Goal: Find specific page/section: Find specific page/section

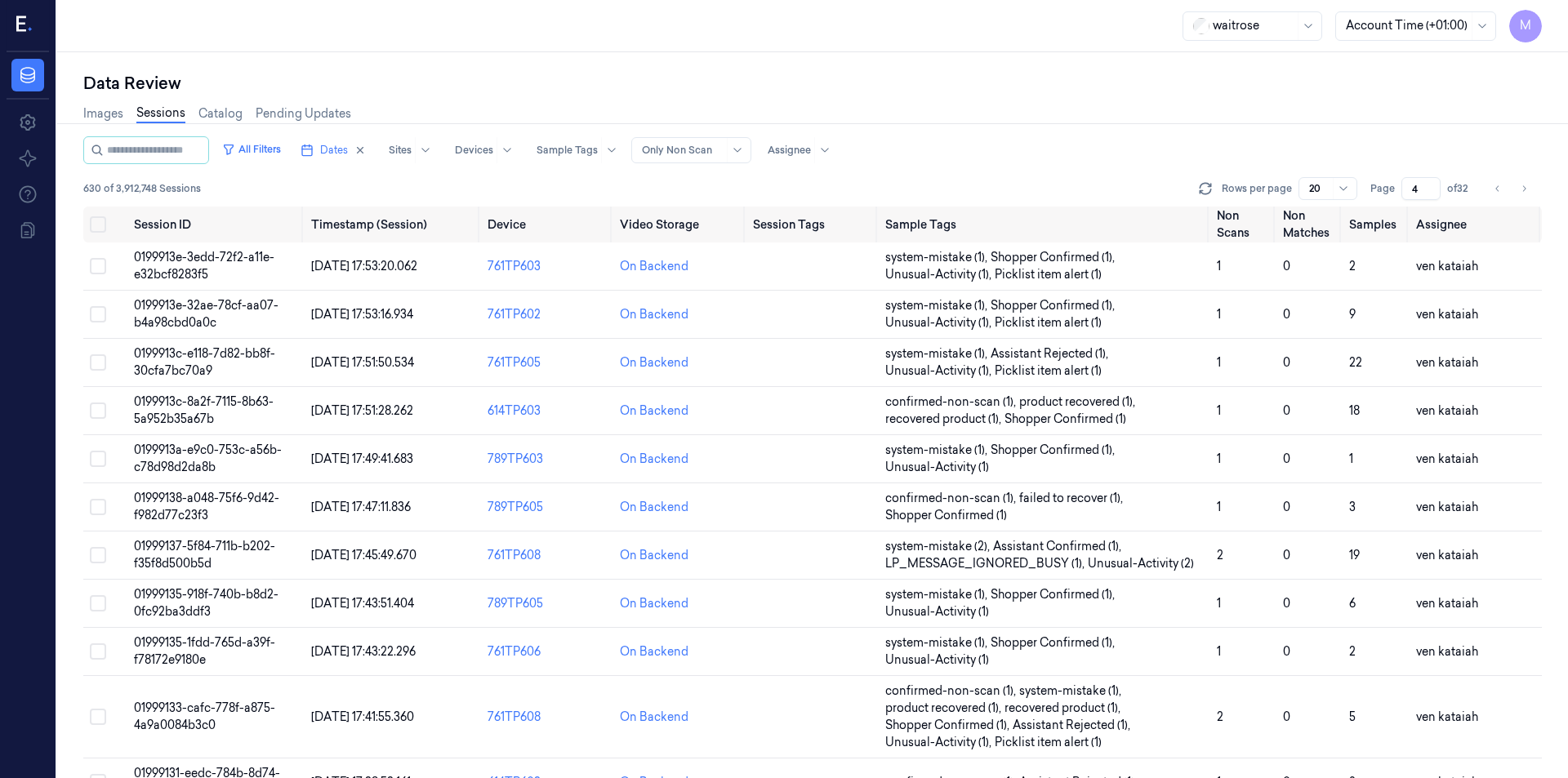
click at [469, 54] on div "Data Review Images Sessions Catalog Pending Updates All Filters Dates Sites Dev…" at bounding box center [813, 415] width 1511 height 726
click at [365, 152] on icon "button" at bounding box center [360, 150] width 12 height 12
type input "1"
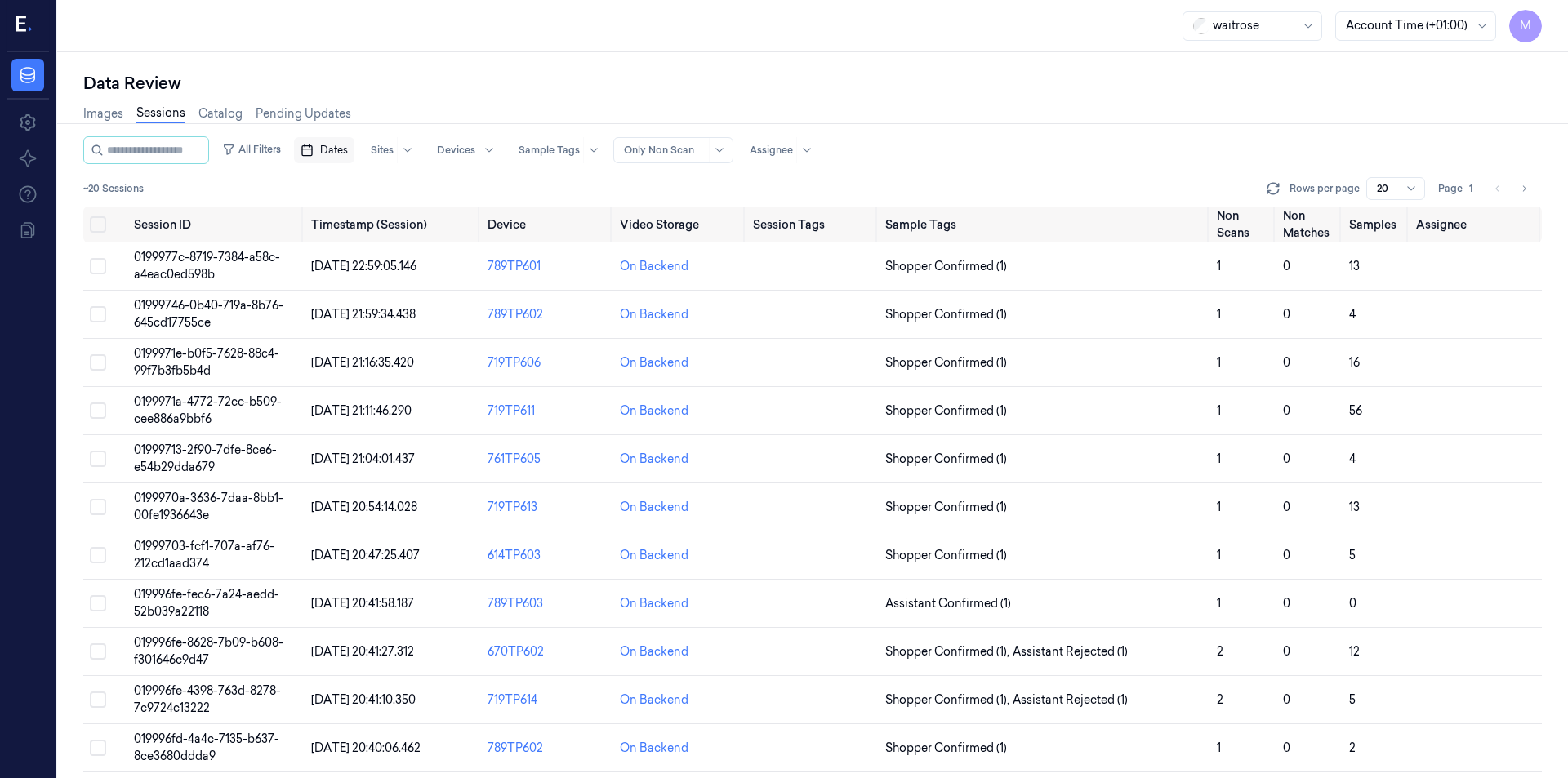
click at [348, 151] on span "Dates" at bounding box center [334, 151] width 28 height 15
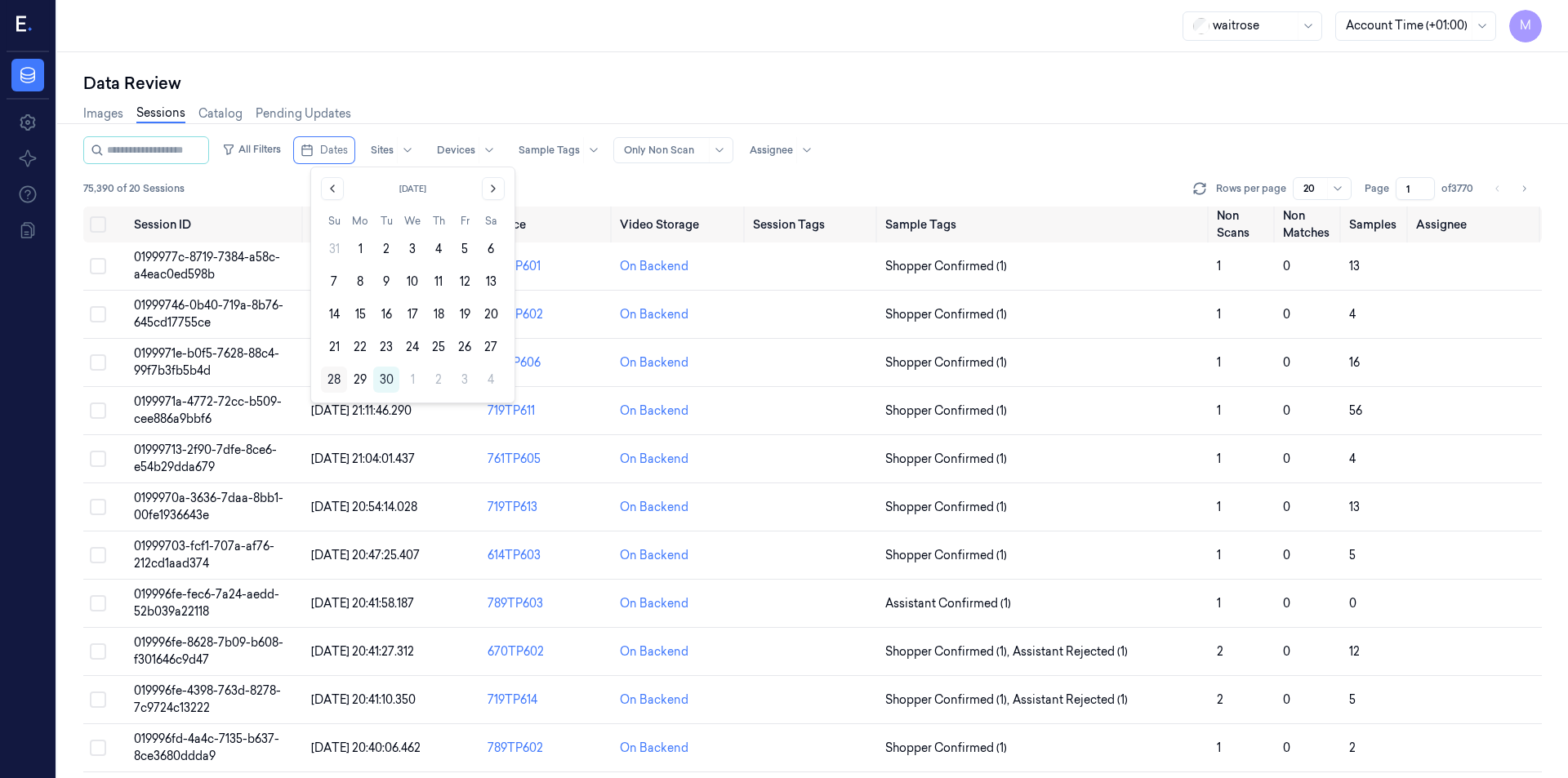
click at [333, 374] on button "28" at bounding box center [334, 379] width 26 height 26
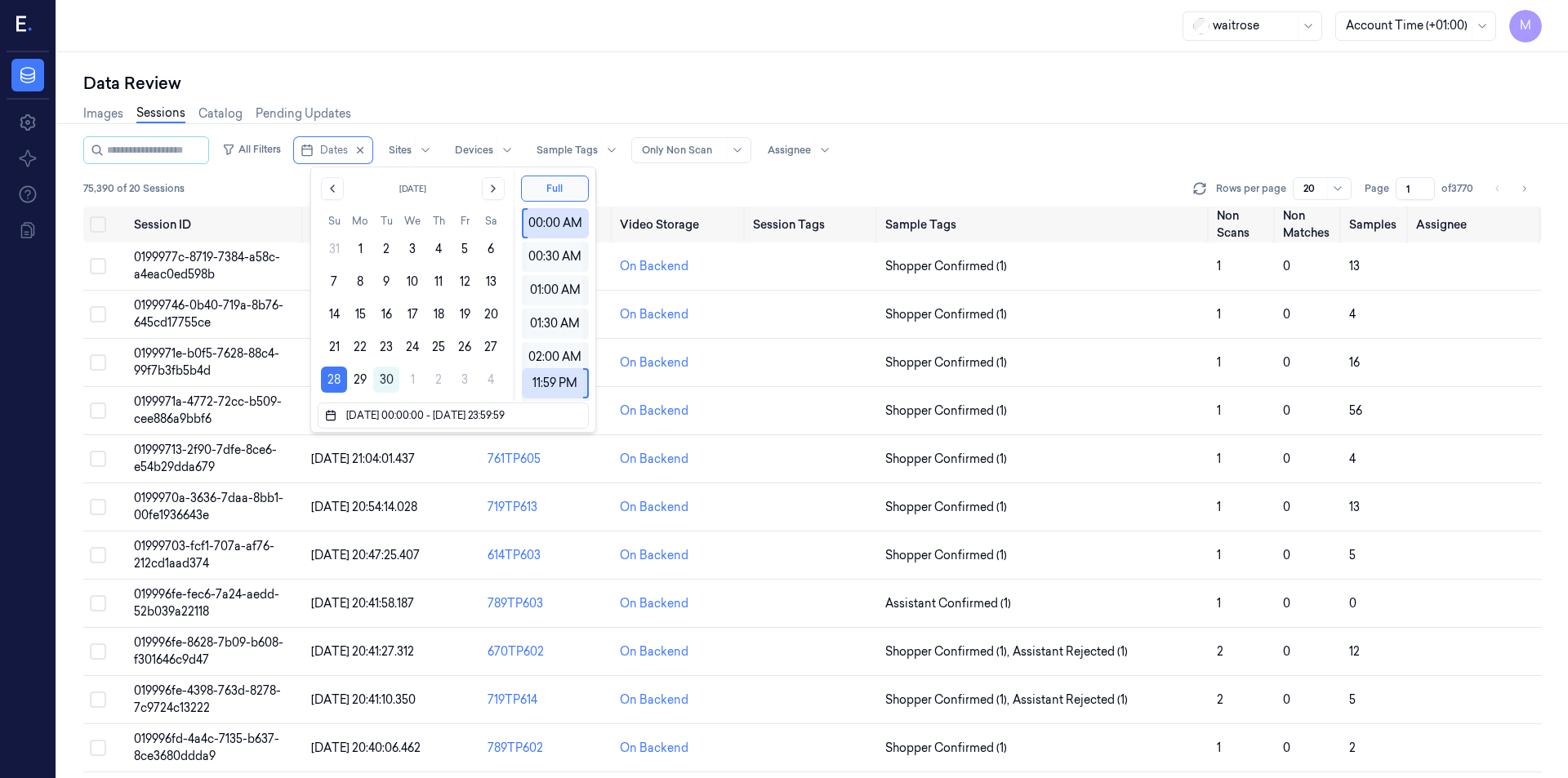
click at [553, 88] on div "Data Review" at bounding box center [813, 83] width 1459 height 23
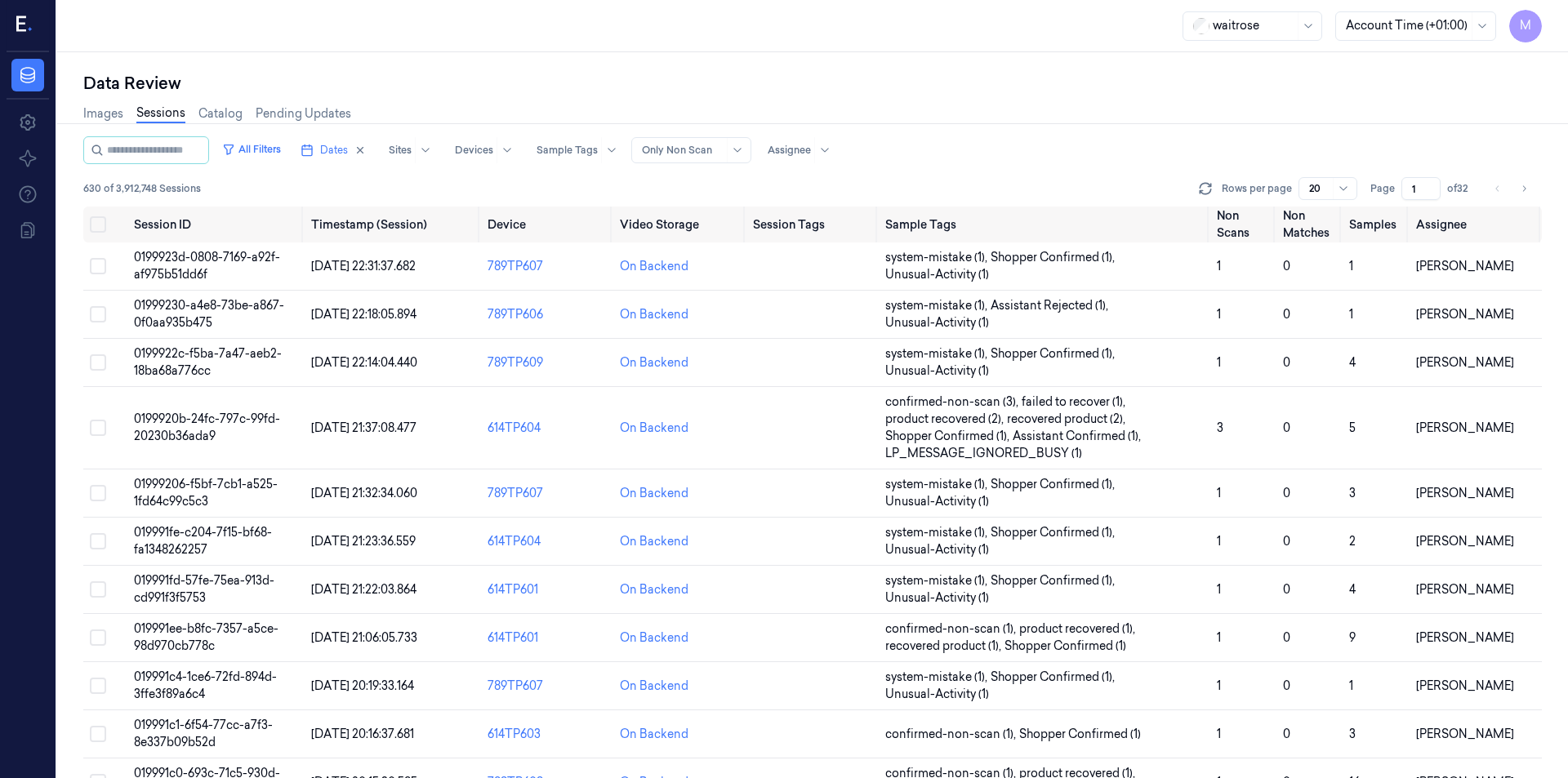
click at [1170, 112] on div "Images Sessions Catalog Pending Updates" at bounding box center [813, 115] width 1459 height 42
click at [1418, 189] on input "1" at bounding box center [1420, 188] width 39 height 23
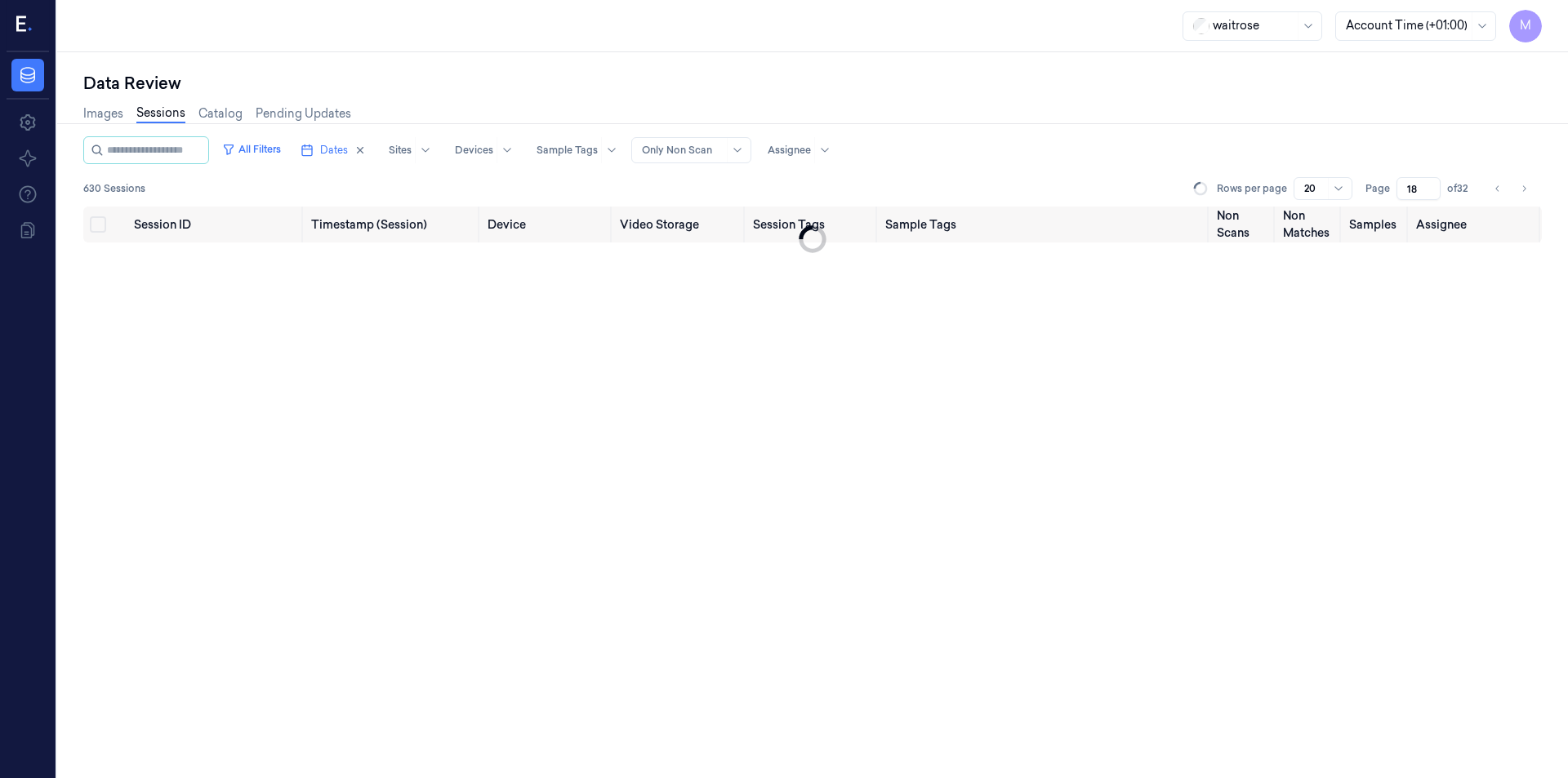
click at [1362, 108] on div "Images Sessions Catalog Pending Updates" at bounding box center [813, 115] width 1459 height 42
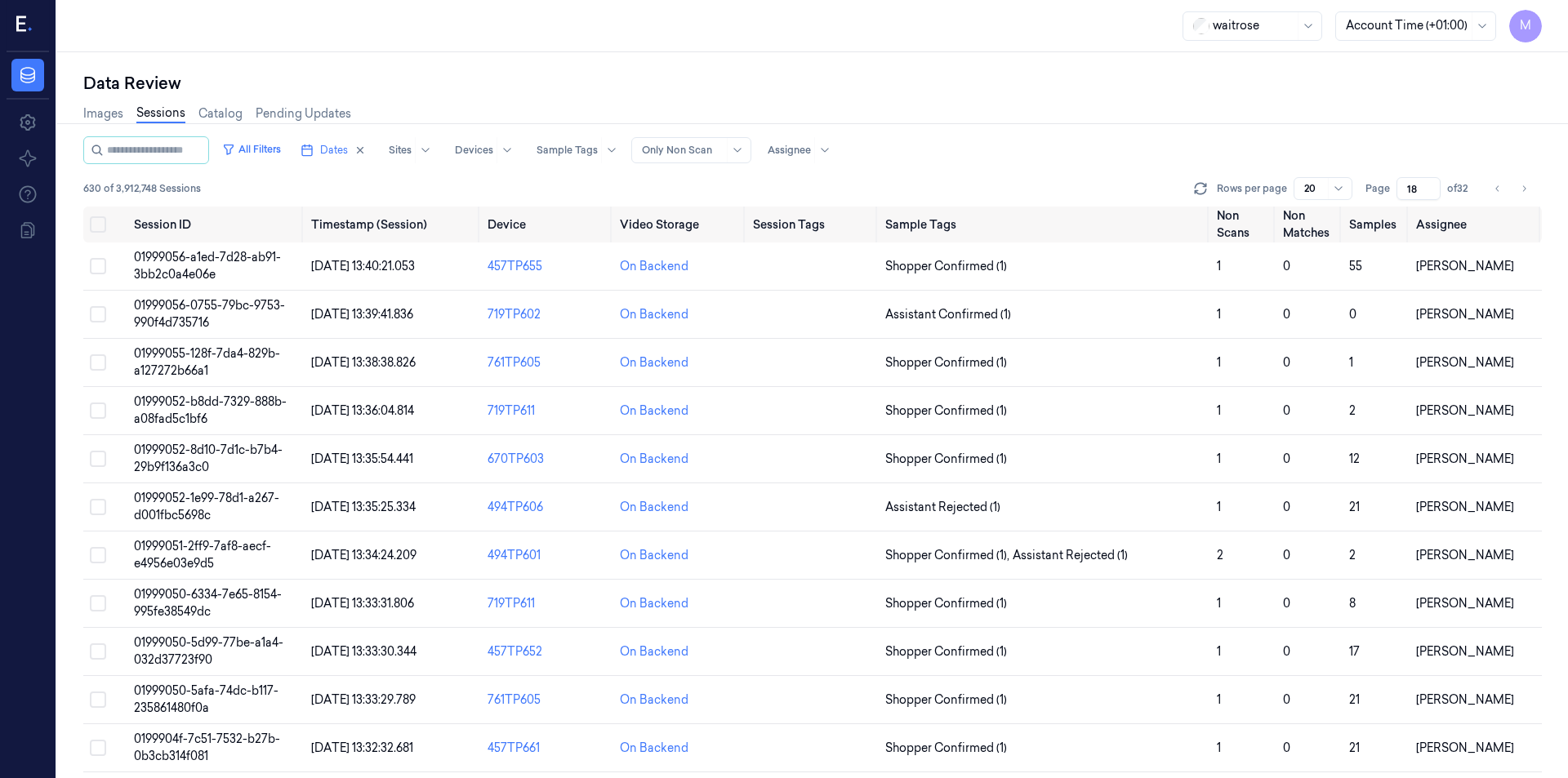
click at [684, 59] on div "Data Review Images Sessions Catalog Pending Updates All Filters Dates Sites Dev…" at bounding box center [813, 415] width 1511 height 726
click at [825, 95] on div "Images Sessions Catalog Pending Updates" at bounding box center [813, 115] width 1459 height 42
click at [1525, 190] on icon "Go to next page" at bounding box center [1524, 189] width 10 height 13
type input "19"
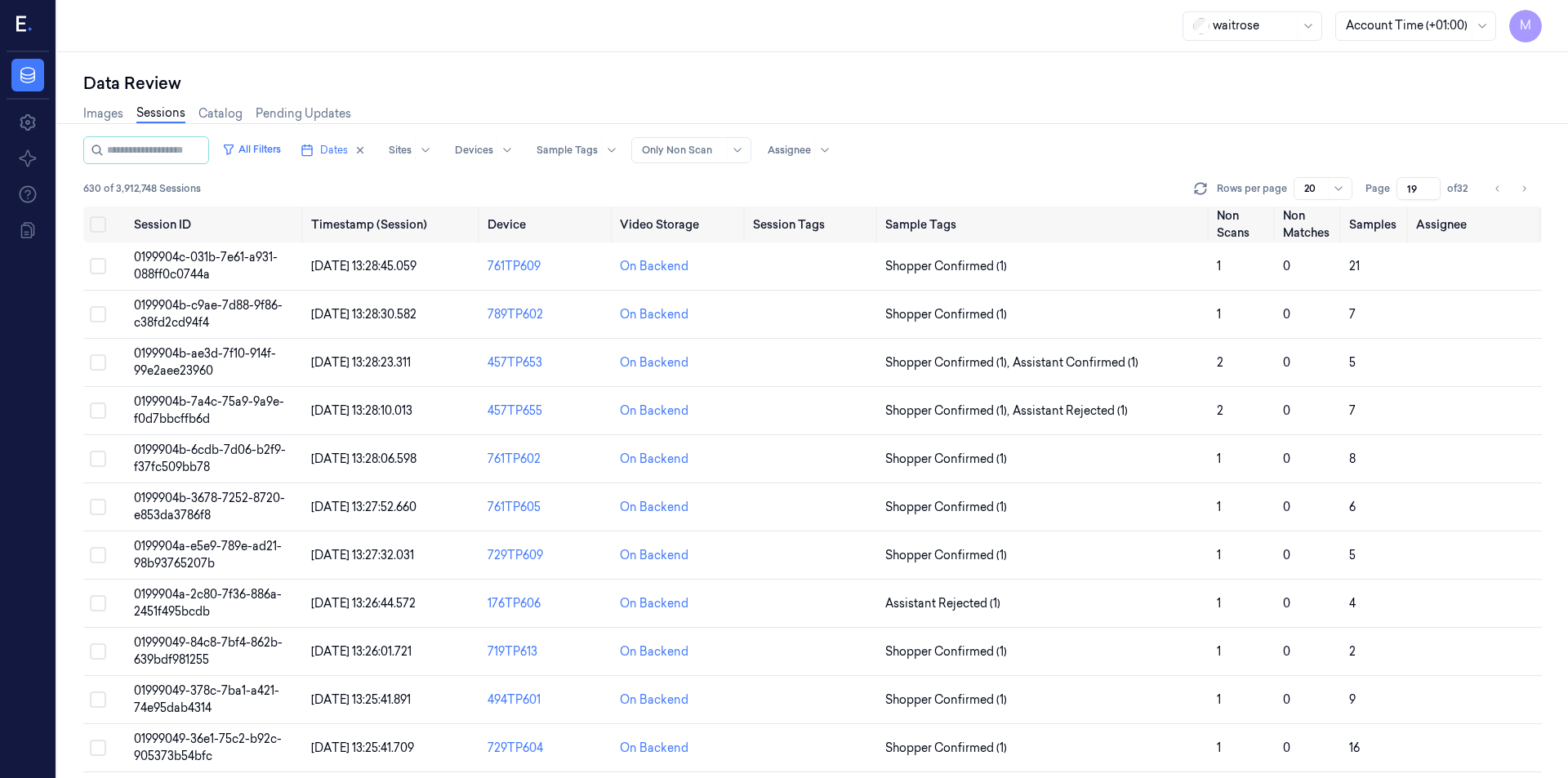
click at [464, 62] on div "Data Review Images Sessions Catalog Pending Updates All Filters Dates Sites Dev…" at bounding box center [813, 415] width 1511 height 726
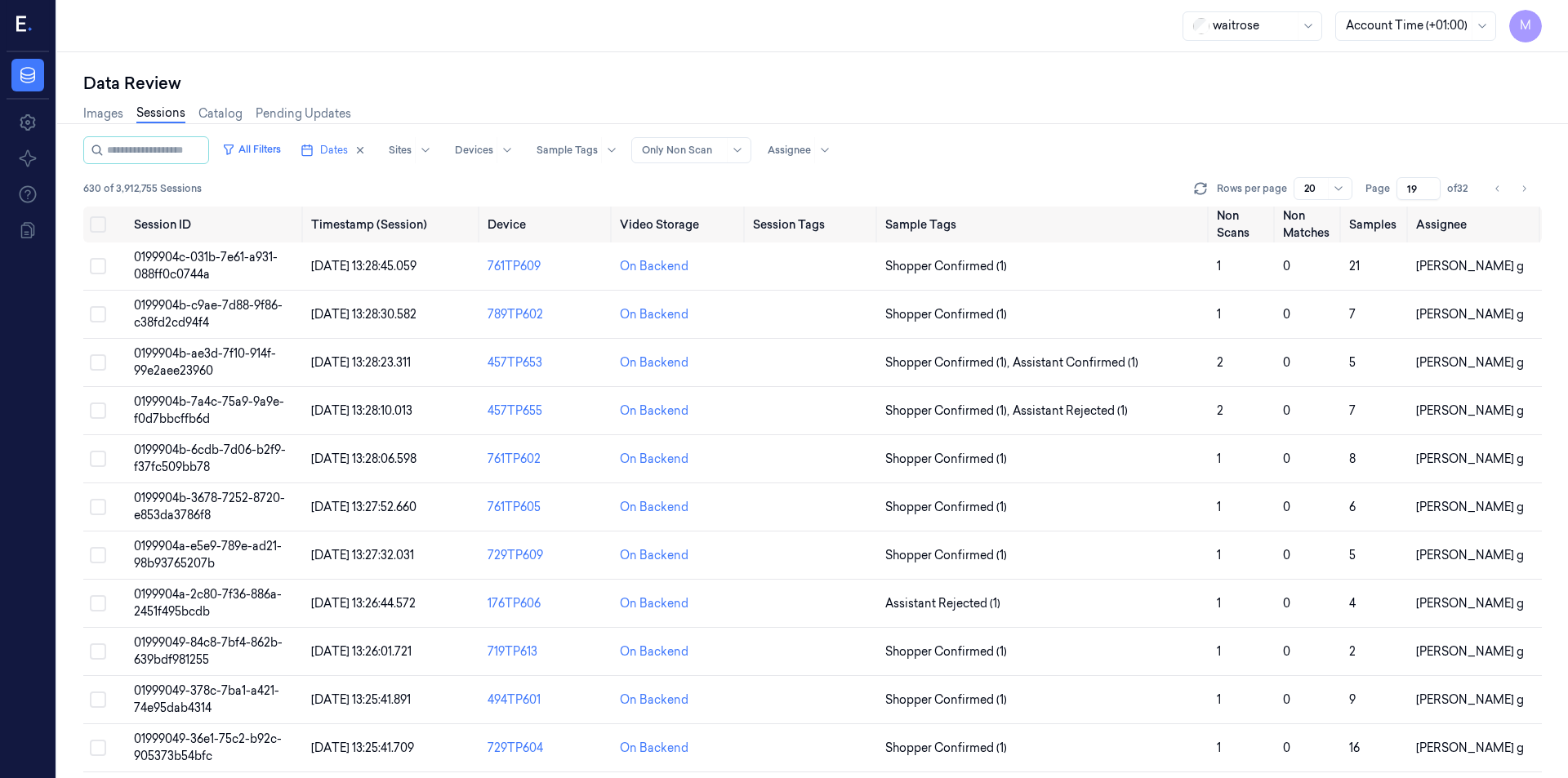
click at [654, 78] on div "Data Review" at bounding box center [813, 83] width 1459 height 23
click at [382, 76] on div "Data Review" at bounding box center [813, 83] width 1459 height 23
